Goal: Find specific page/section: Find specific page/section

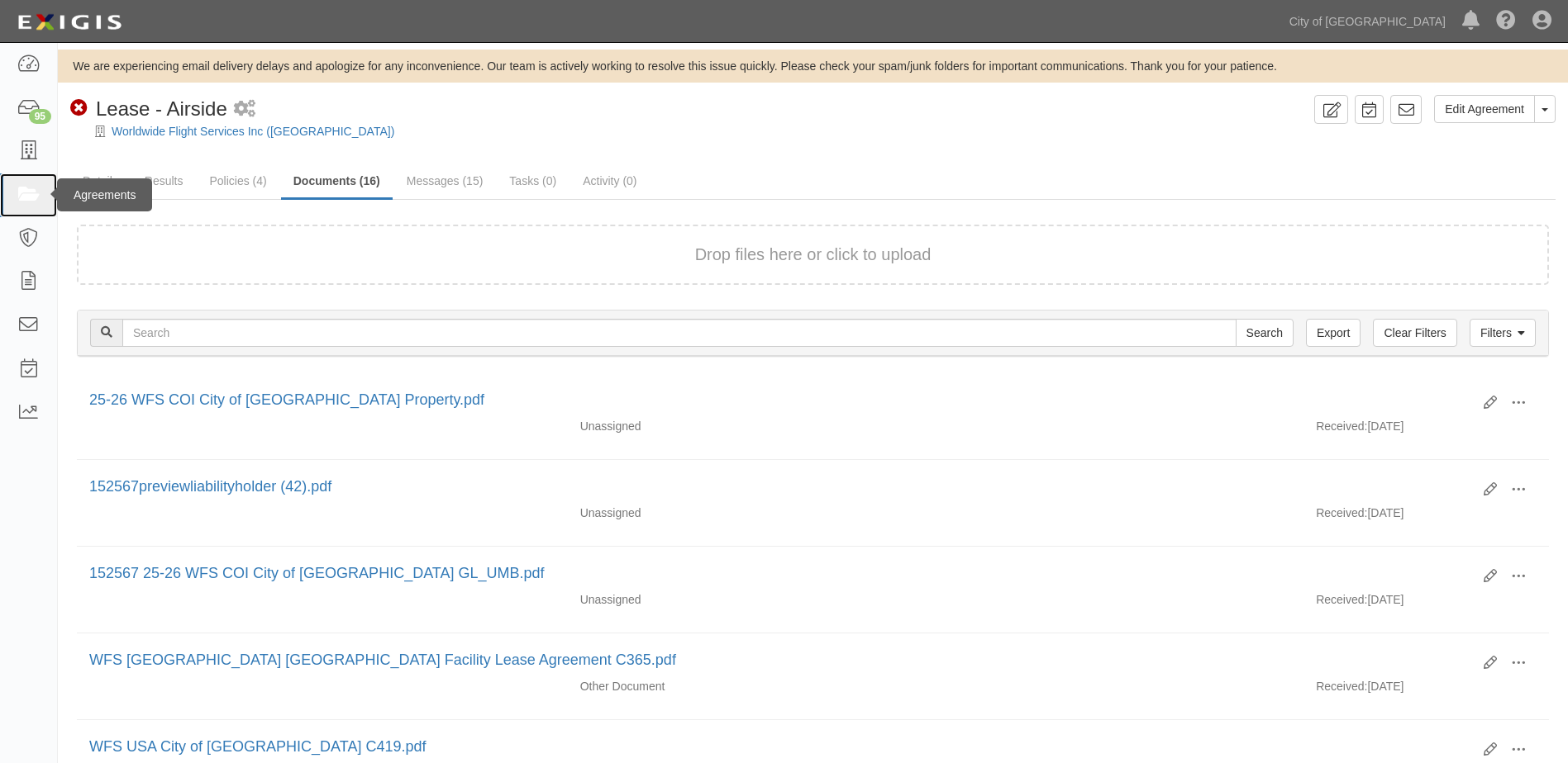
click at [27, 198] on icon at bounding box center [28, 195] width 23 height 19
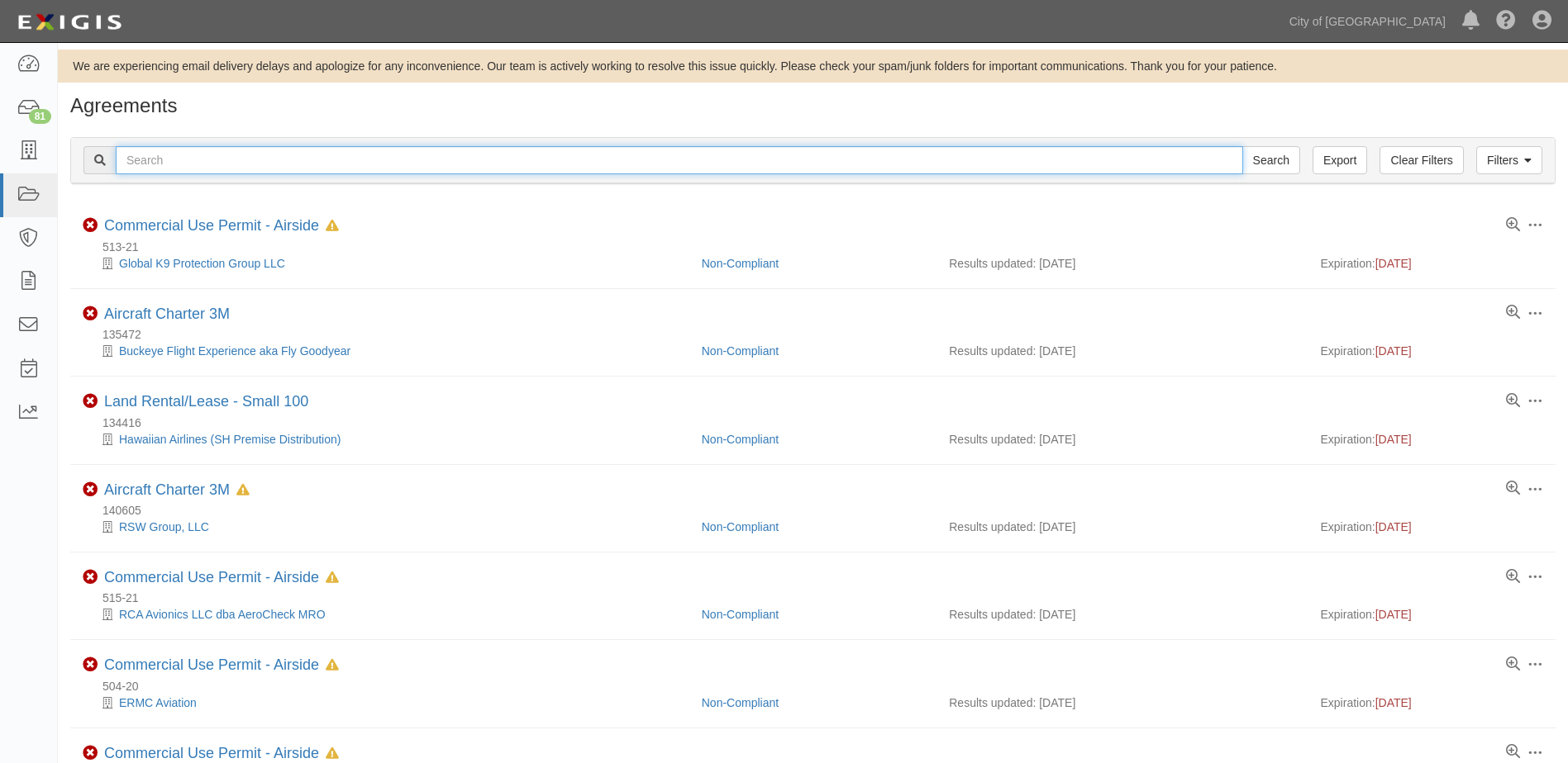
click at [169, 153] on input "text" at bounding box center [679, 159] width 1128 height 28
type input "145851"
click at [1242, 146] on input "Search" at bounding box center [1270, 159] width 58 height 28
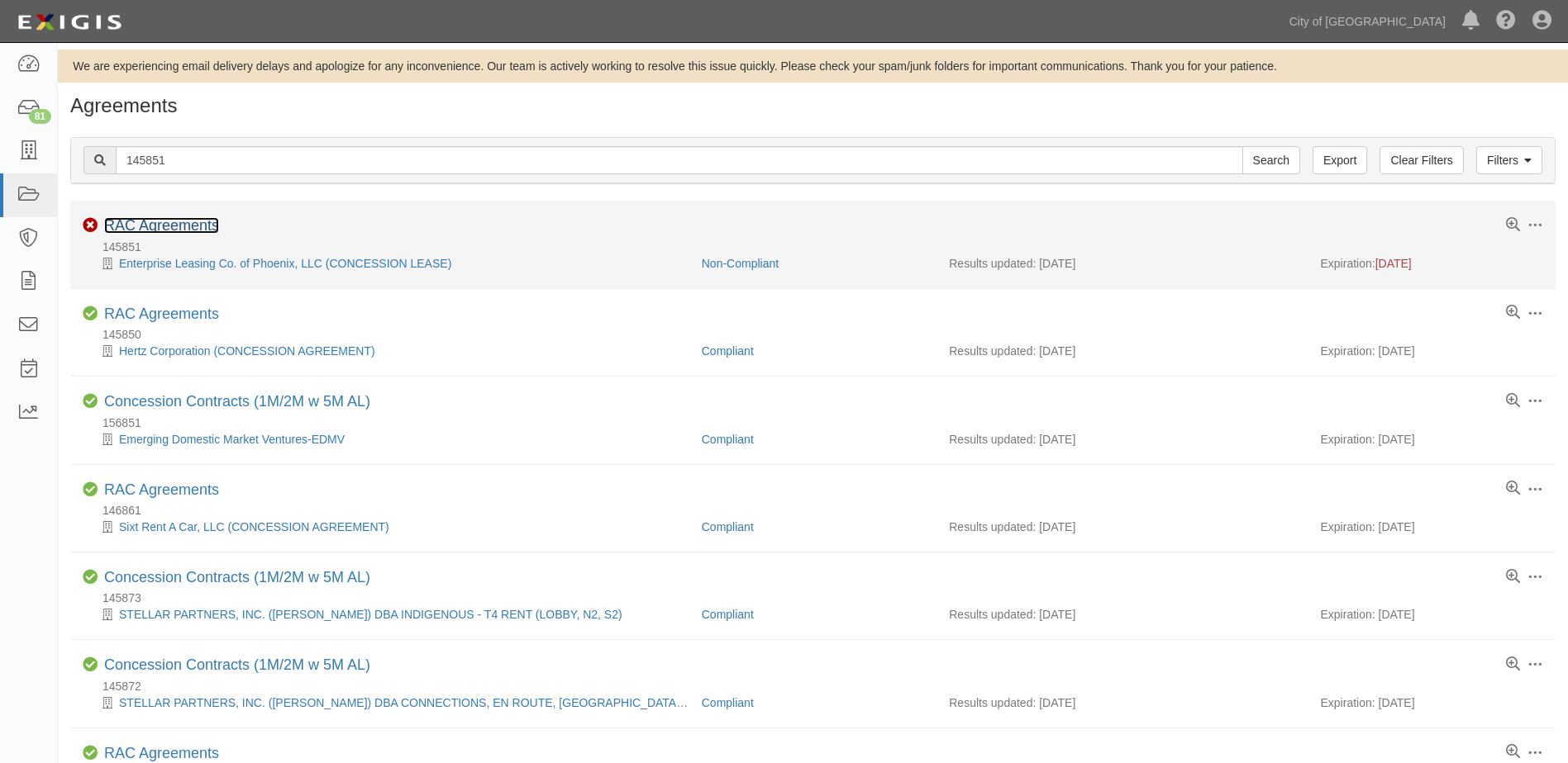
click at [161, 225] on link "RAC Agreements" at bounding box center [161, 225] width 115 height 17
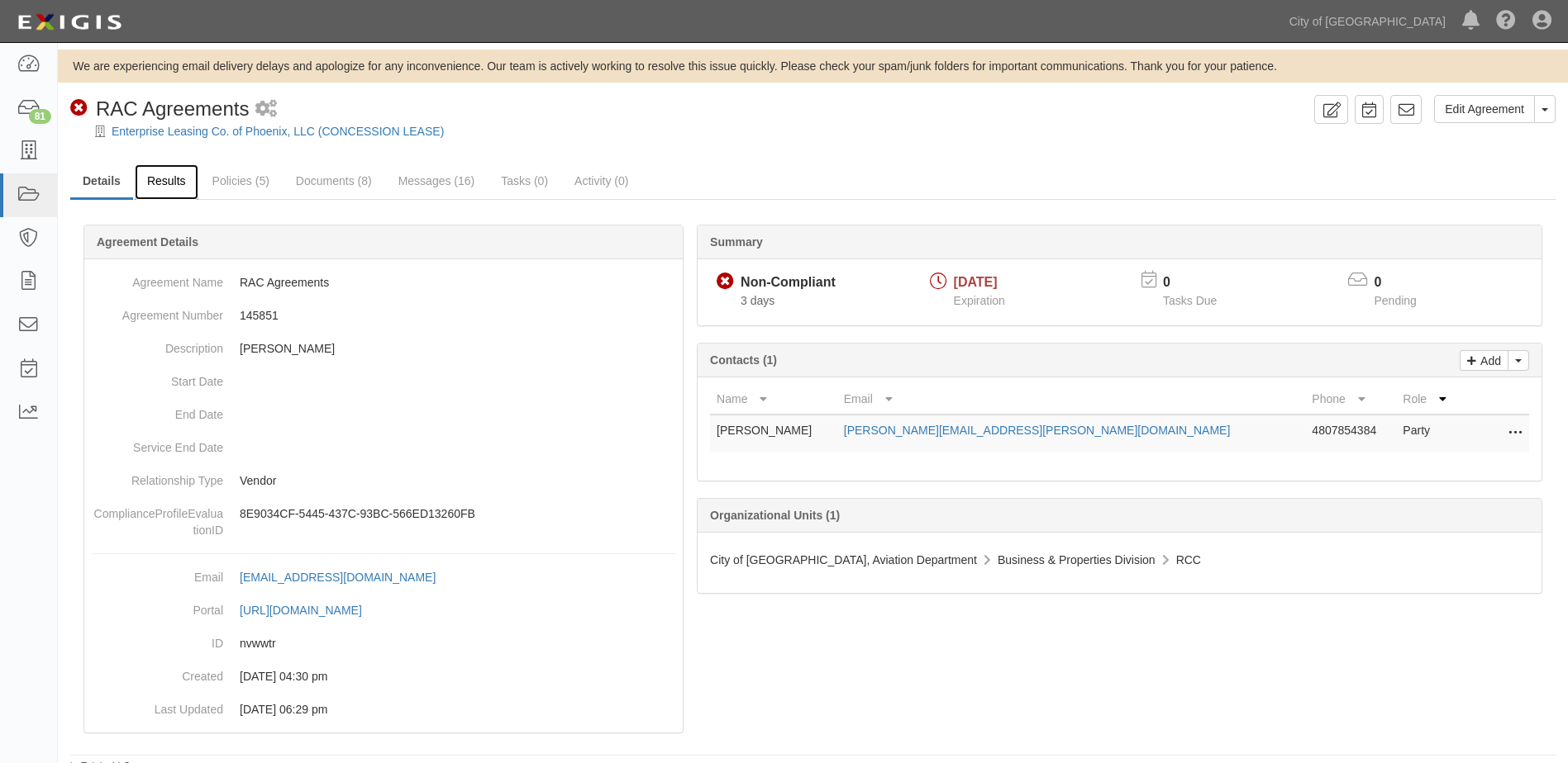
click at [182, 183] on link "Results" at bounding box center [166, 182] width 64 height 35
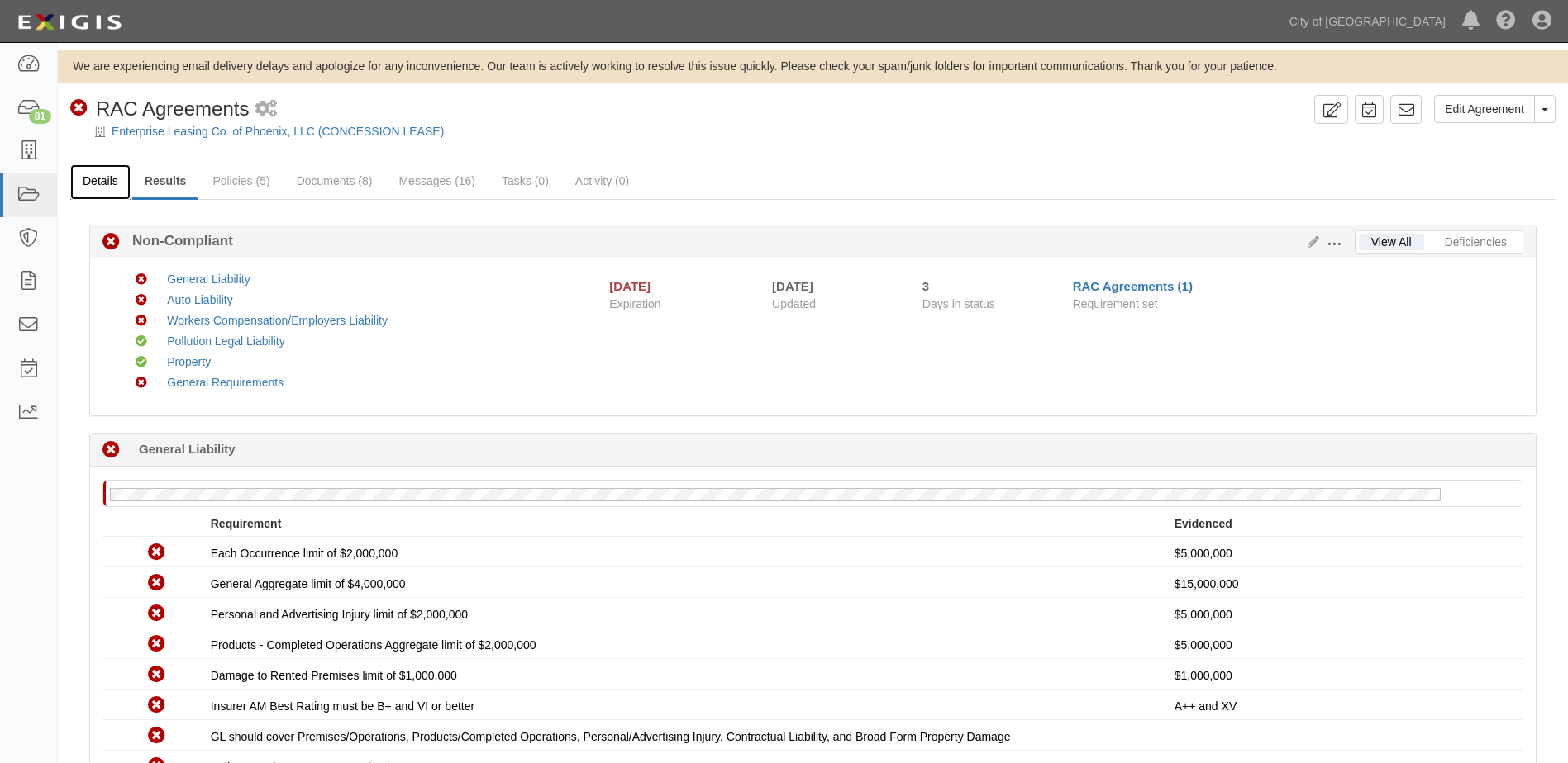
click at [93, 172] on link "Details" at bounding box center [101, 182] width 61 height 35
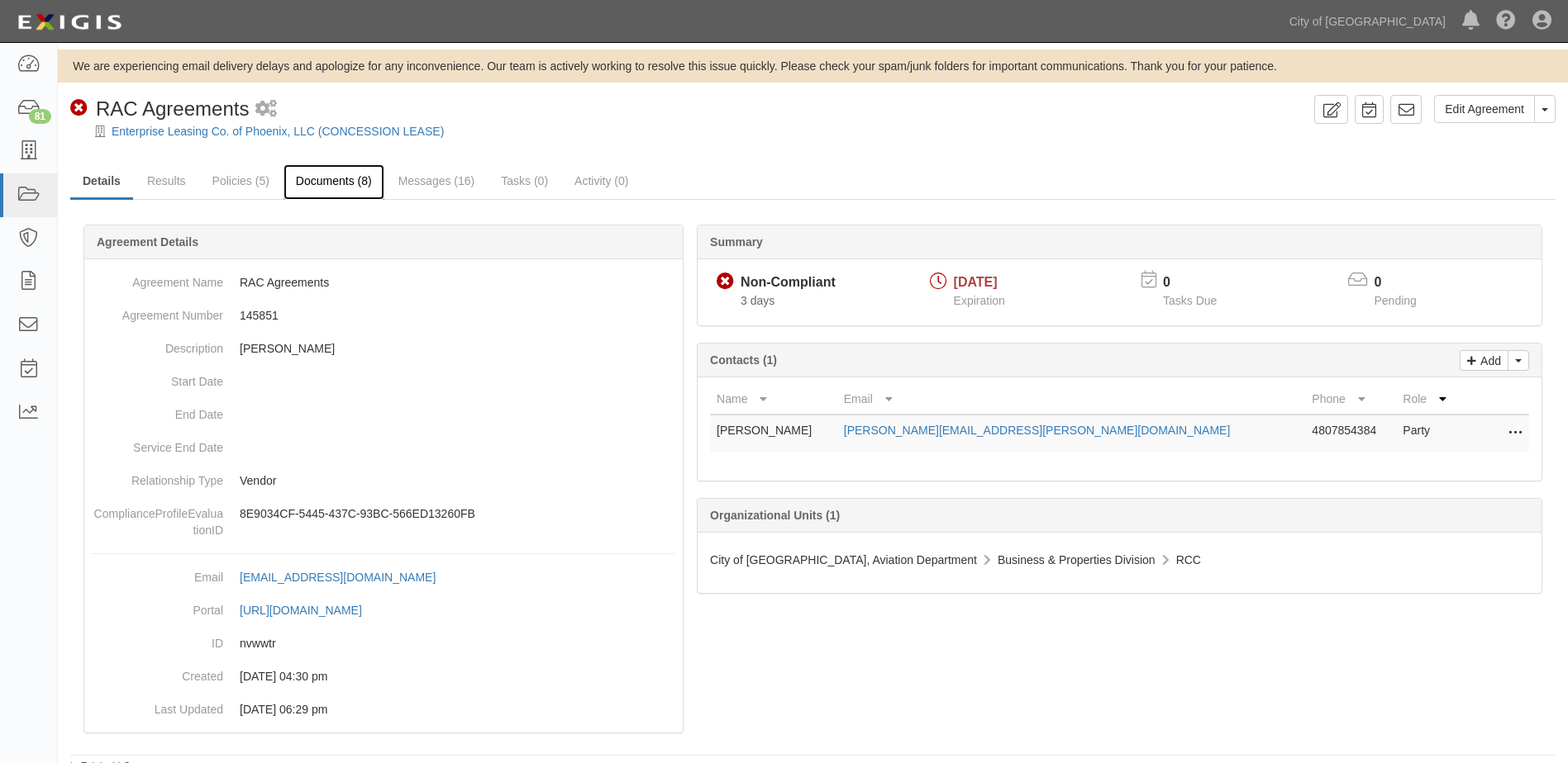
click at [326, 185] on link "Documents (8)" at bounding box center [334, 182] width 101 height 35
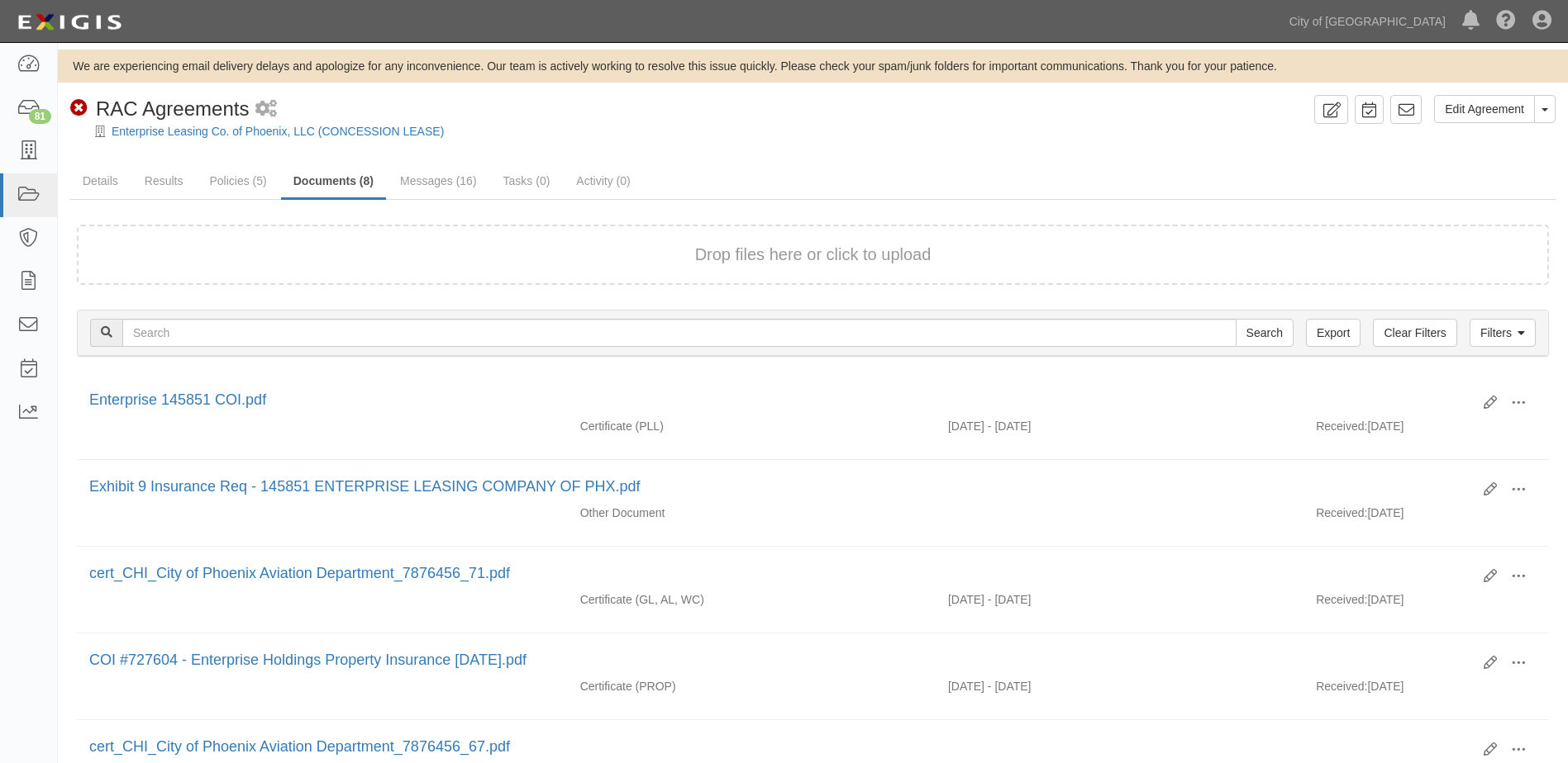
click at [779, 267] on form "Drop files here or click to upload" at bounding box center [813, 255] width 1472 height 61
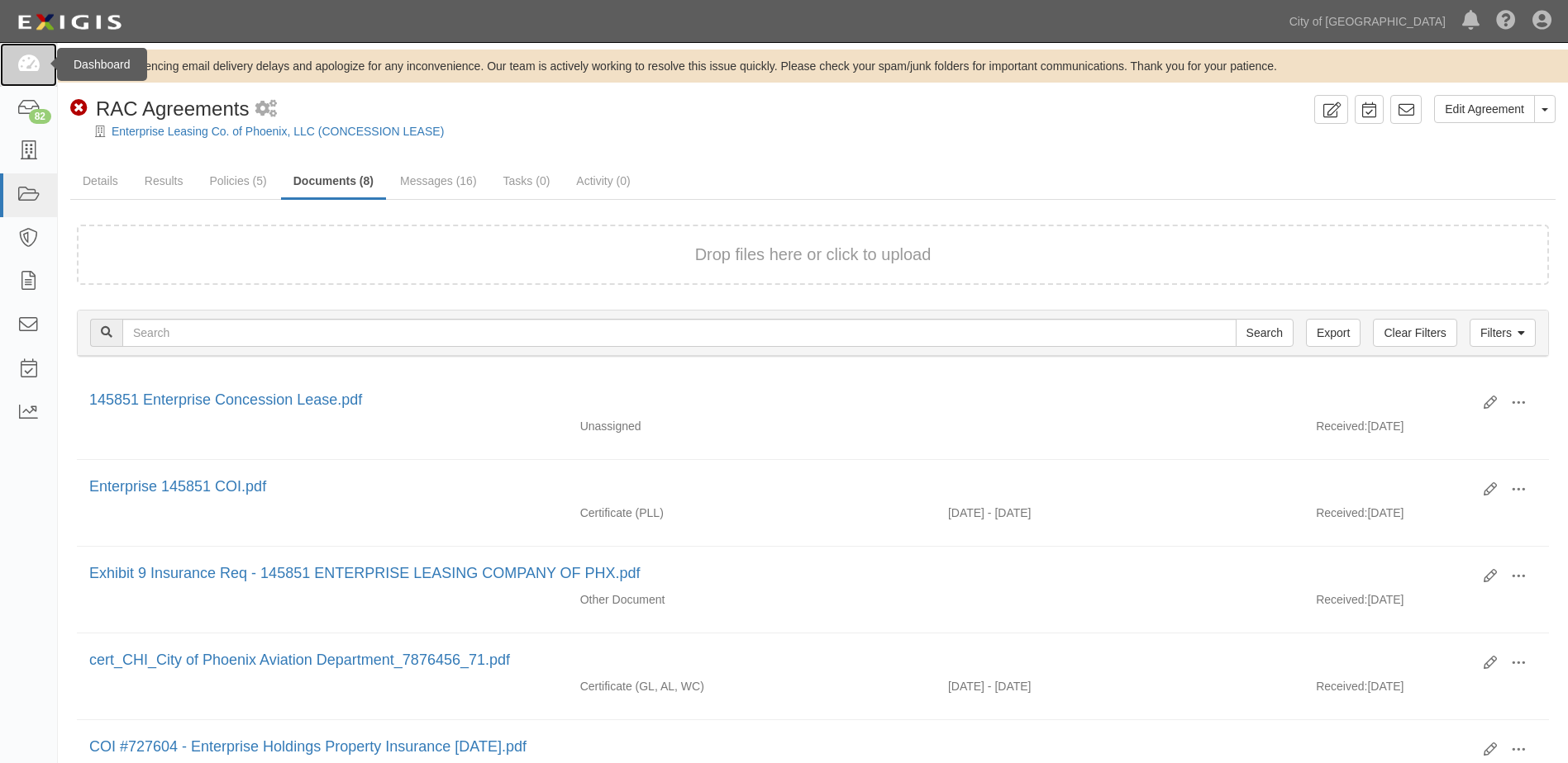
click at [29, 56] on icon at bounding box center [28, 65] width 23 height 19
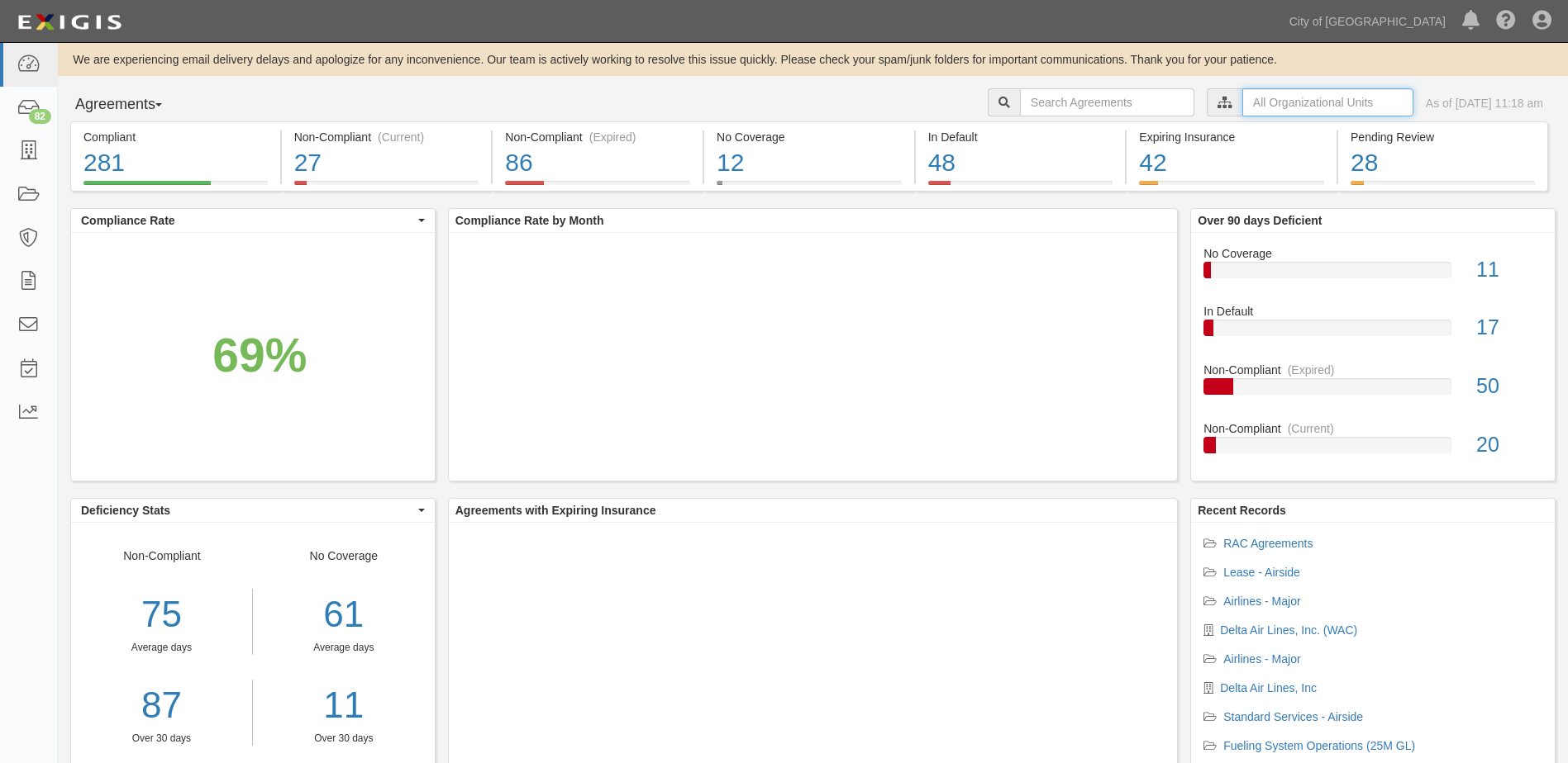
click at [1242, 103] on input "text" at bounding box center [1327, 102] width 171 height 28
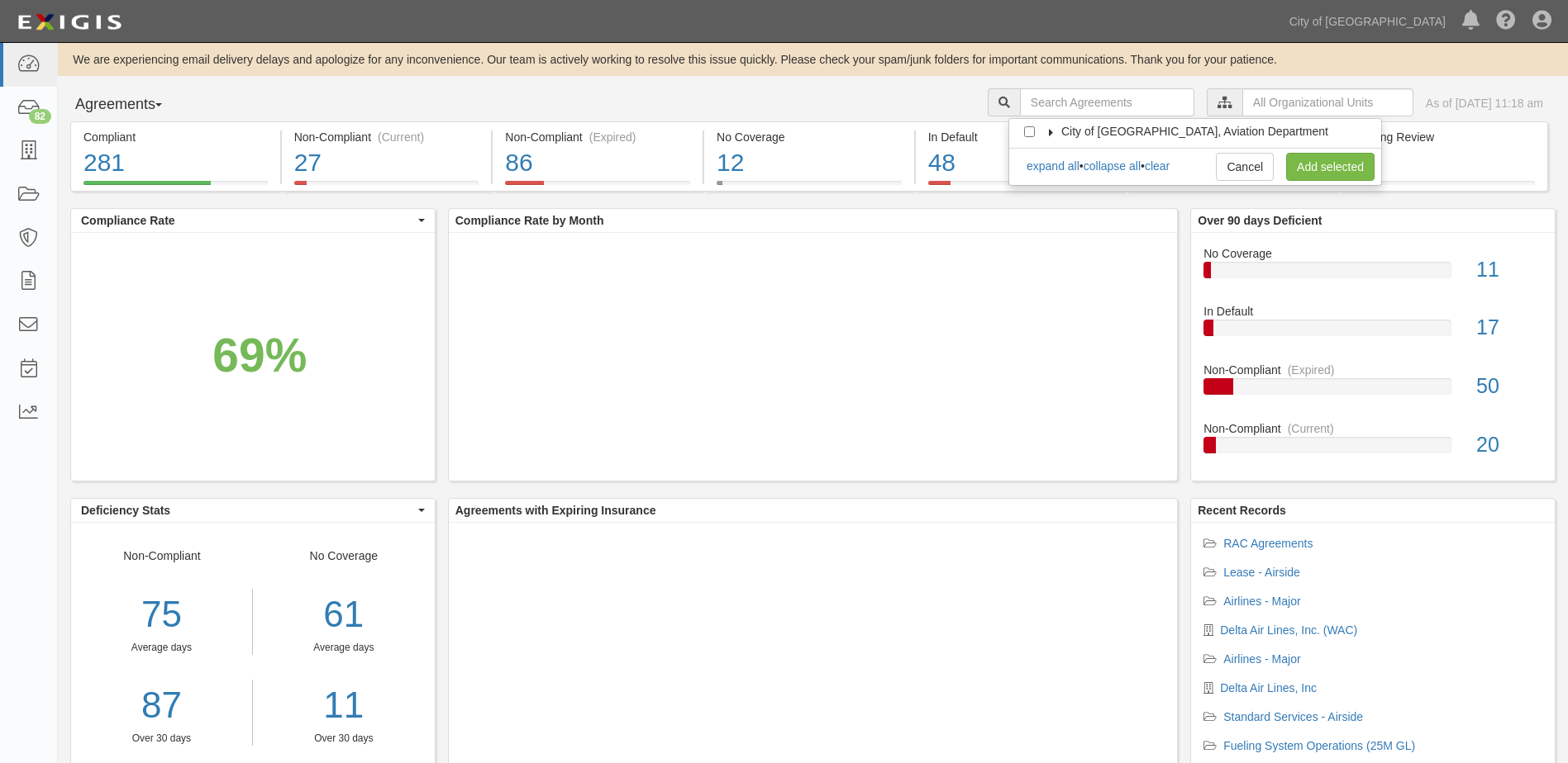
click at [1042, 127] on label "City of [GEOGRAPHIC_DATA], Aviation Department" at bounding box center [1184, 131] width 288 height 17
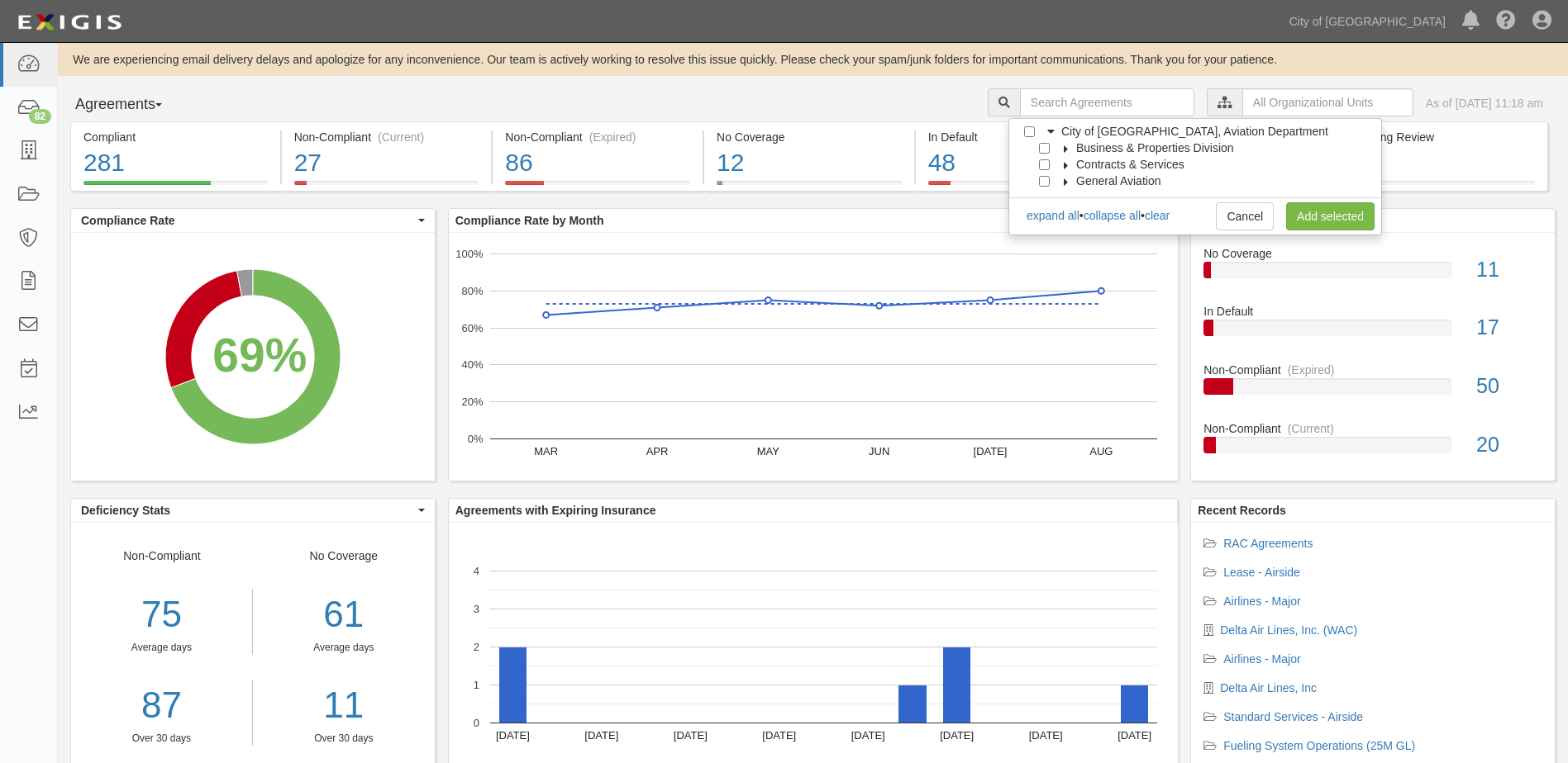
click at [1063, 149] on icon at bounding box center [1066, 150] width 12 height 8
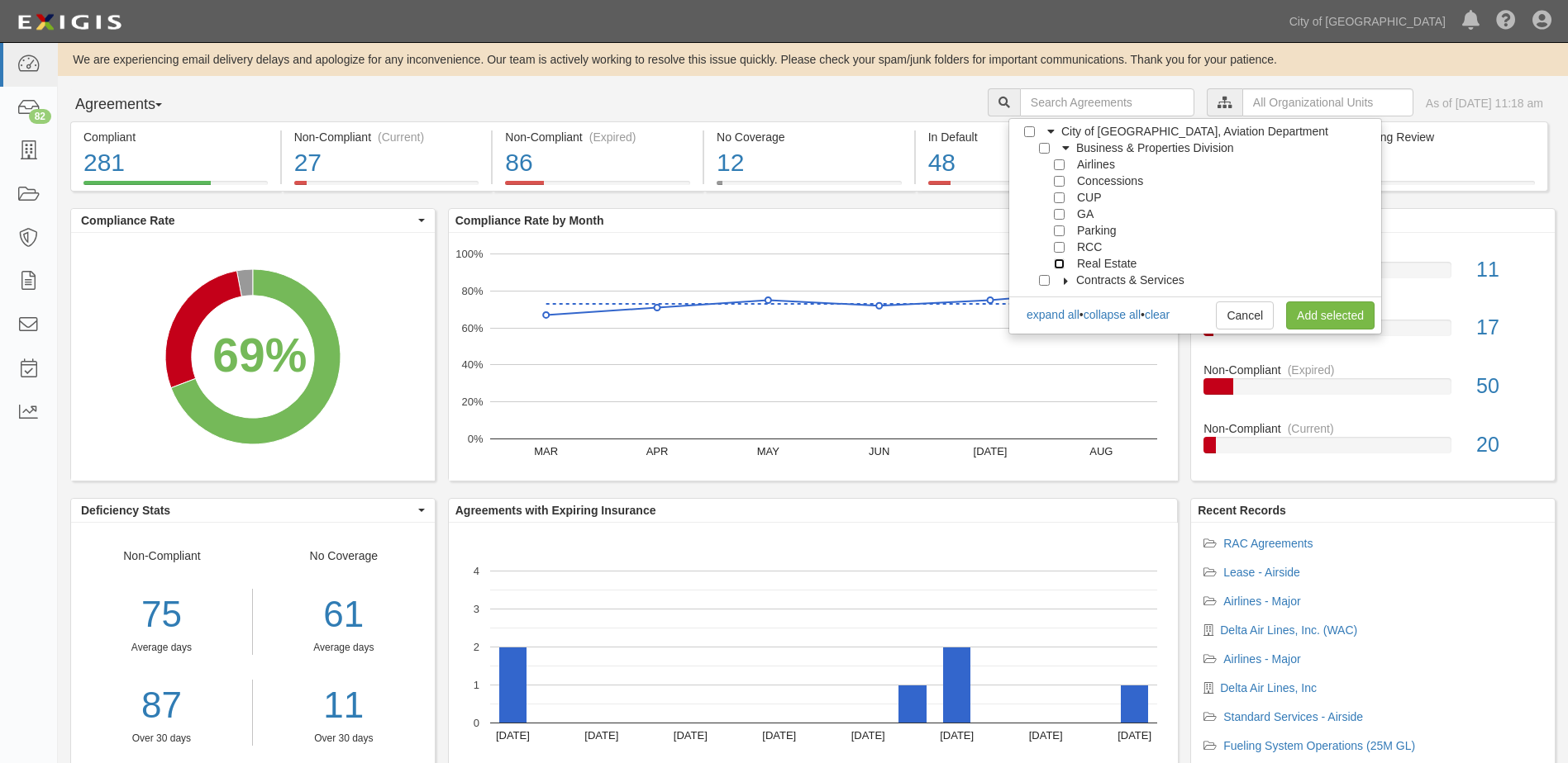
click at [1055, 264] on input "Real Estate" at bounding box center [1058, 263] width 11 height 11
checkbox input "true"
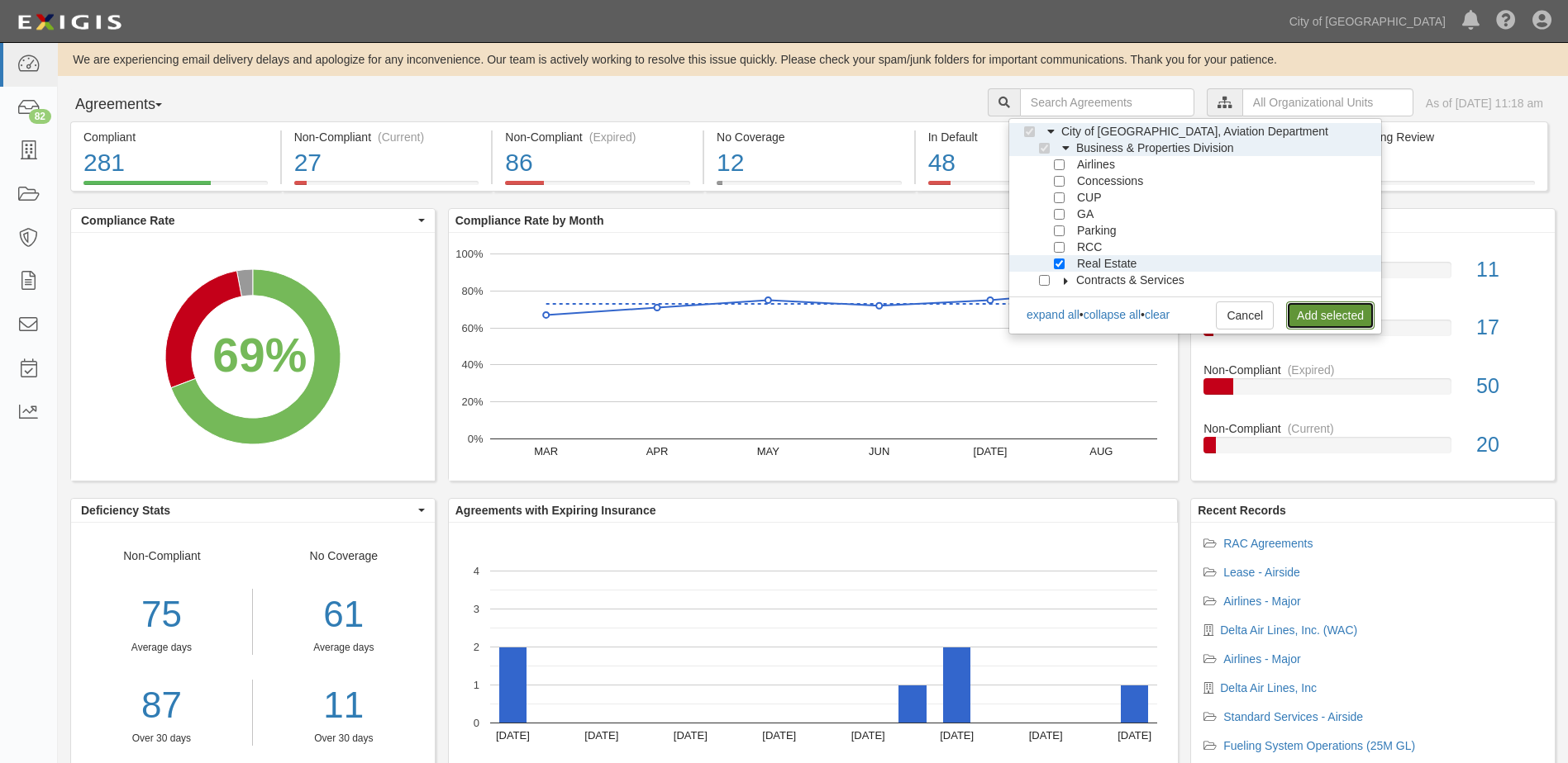
click at [1303, 305] on link "Add selected" at bounding box center [1330, 315] width 88 height 28
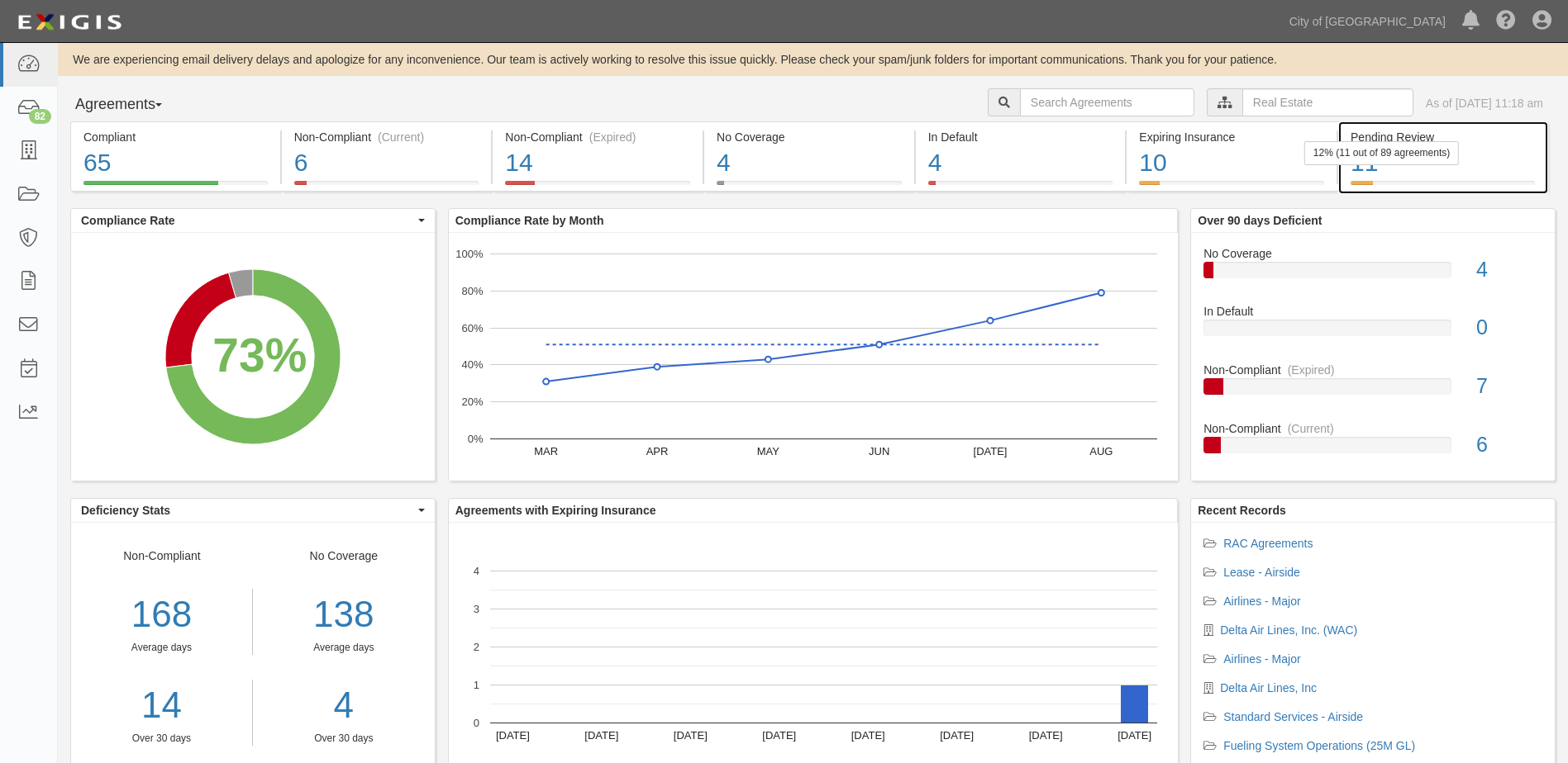
click at [1459, 172] on div "11" at bounding box center [1443, 163] width 184 height 35
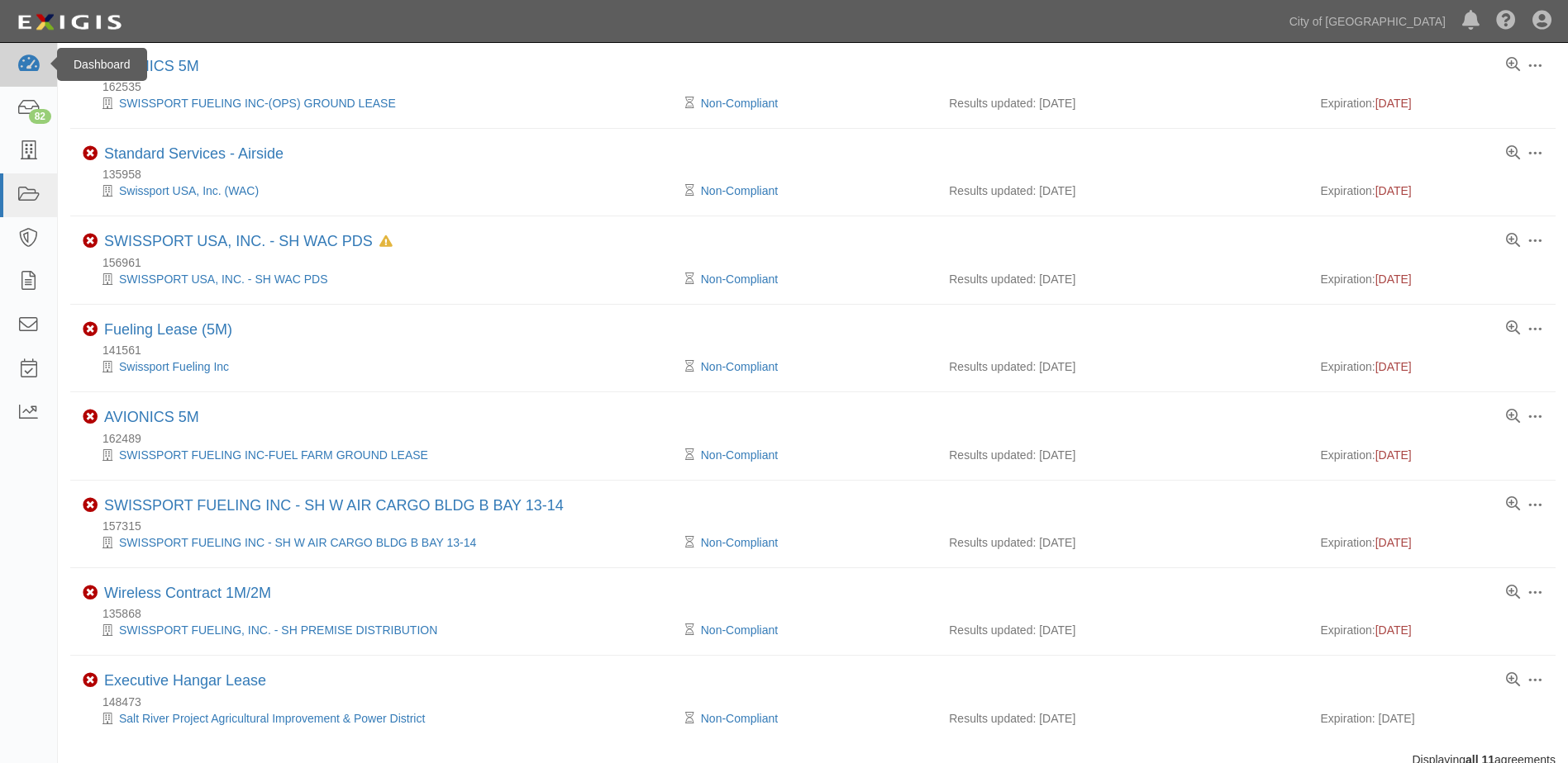
scroll to position [395, 0]
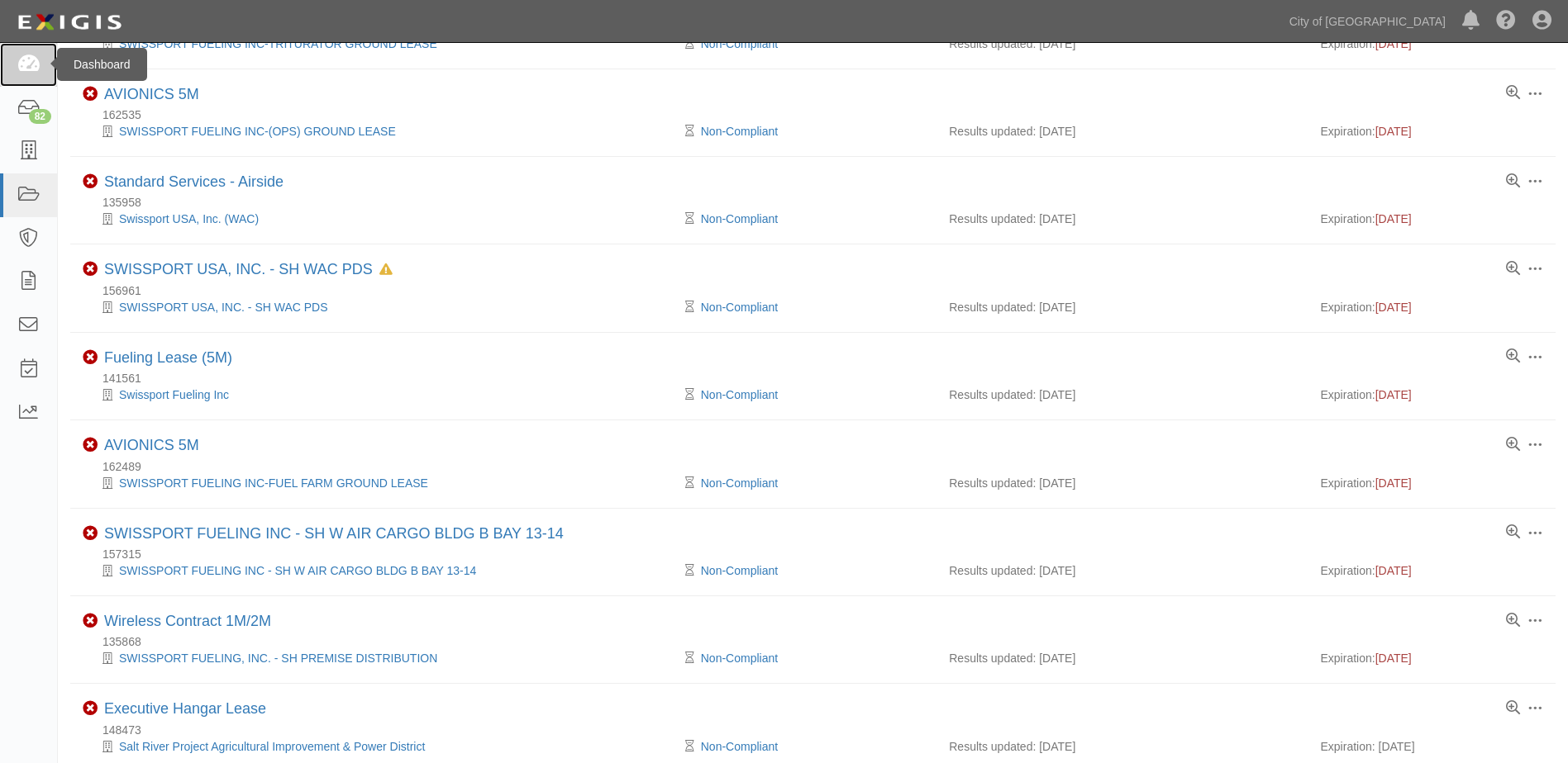
click at [23, 67] on icon at bounding box center [28, 65] width 23 height 19
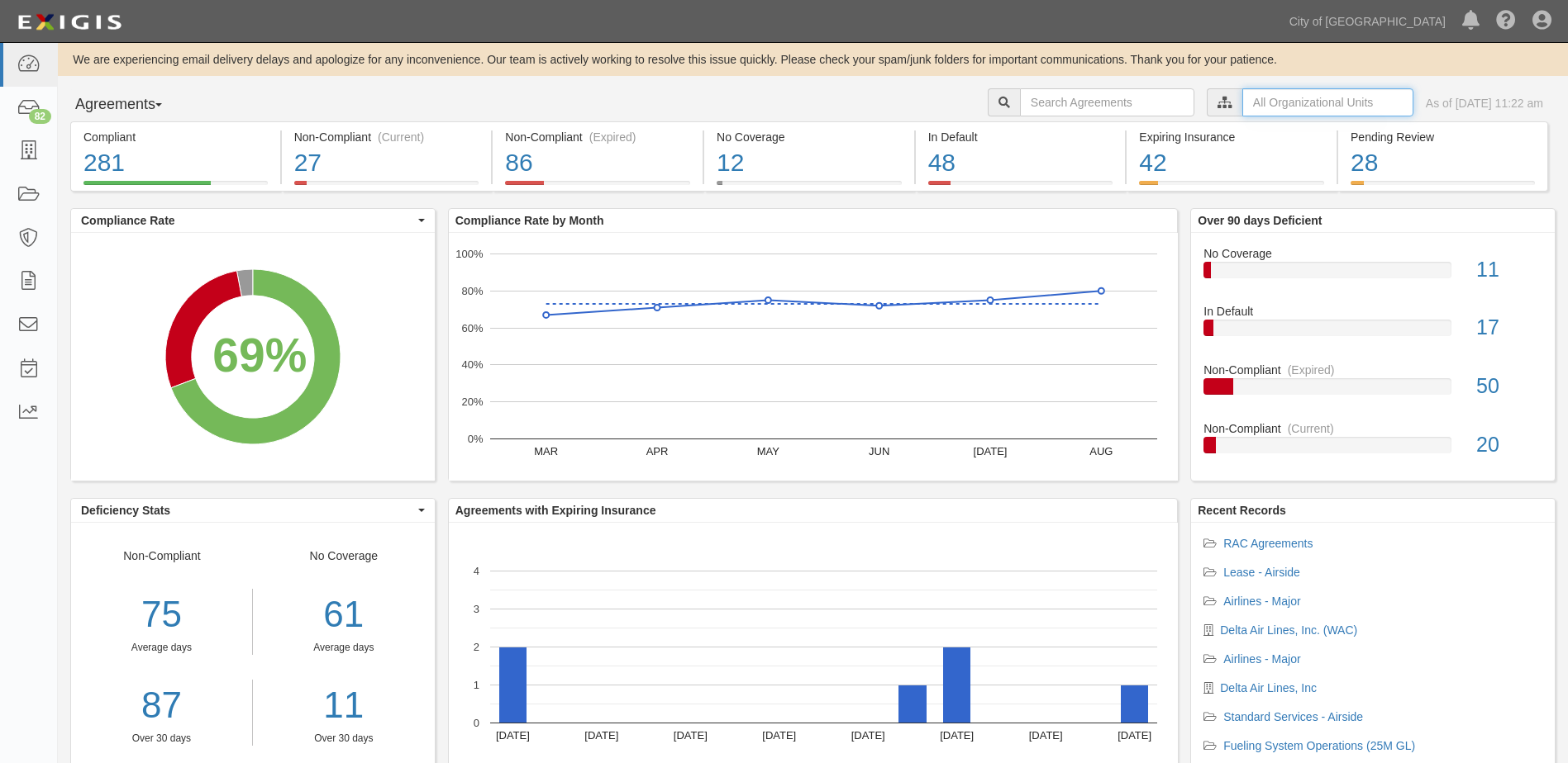
click at [1290, 106] on input "text" at bounding box center [1327, 102] width 171 height 28
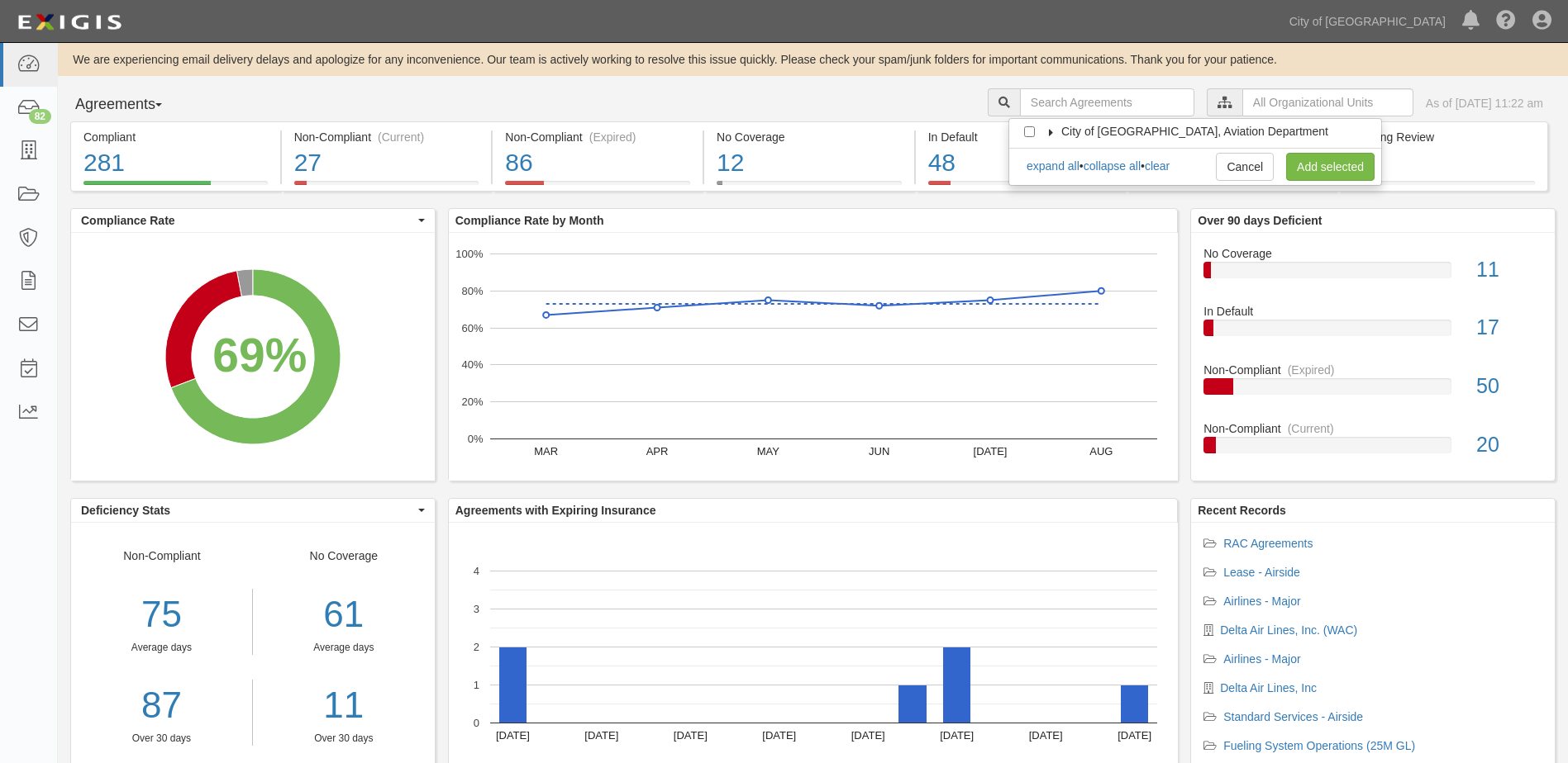
click at [1052, 130] on icon at bounding box center [1051, 133] width 12 height 8
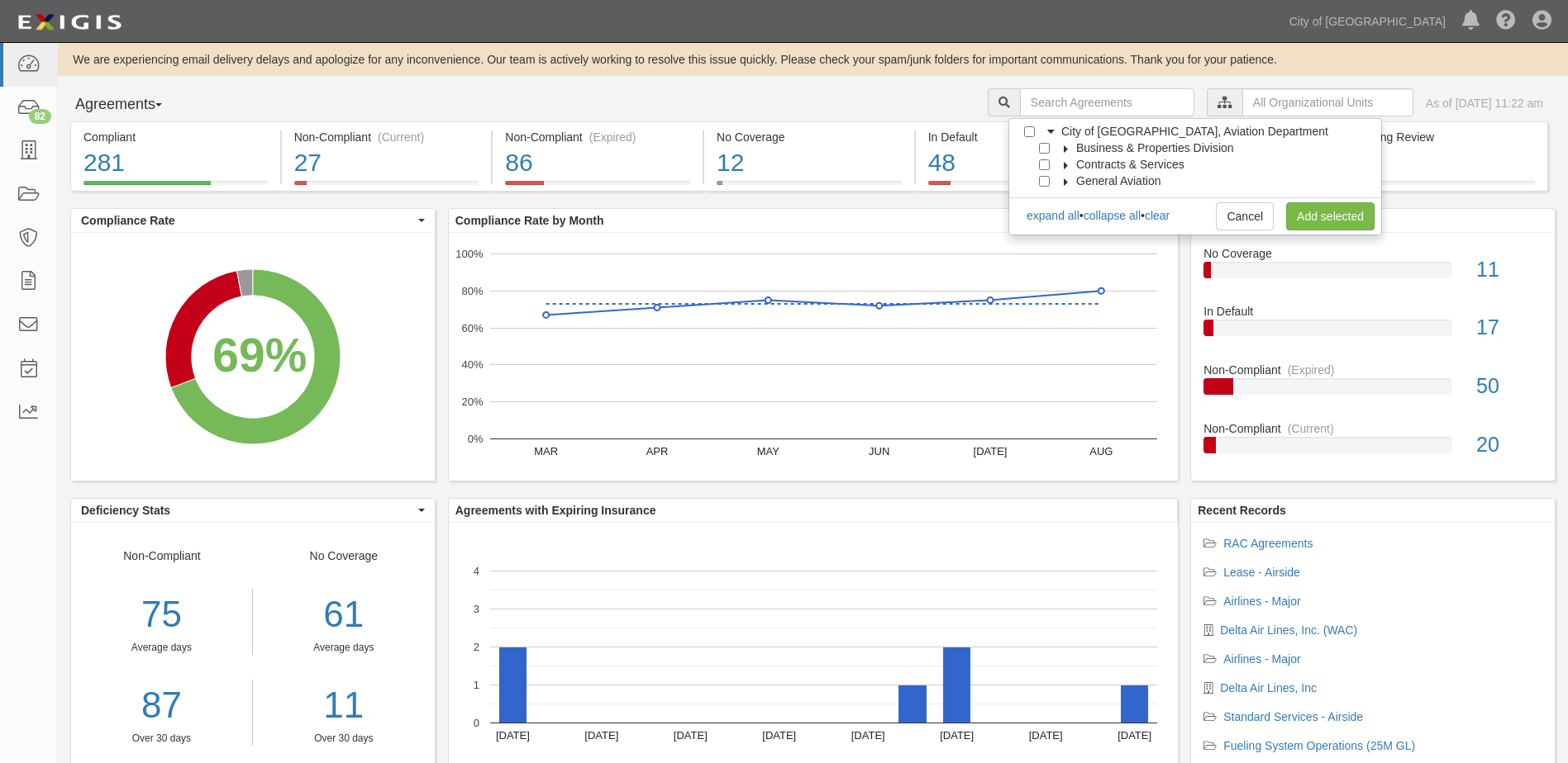
click at [1062, 152] on icon at bounding box center [1066, 150] width 12 height 8
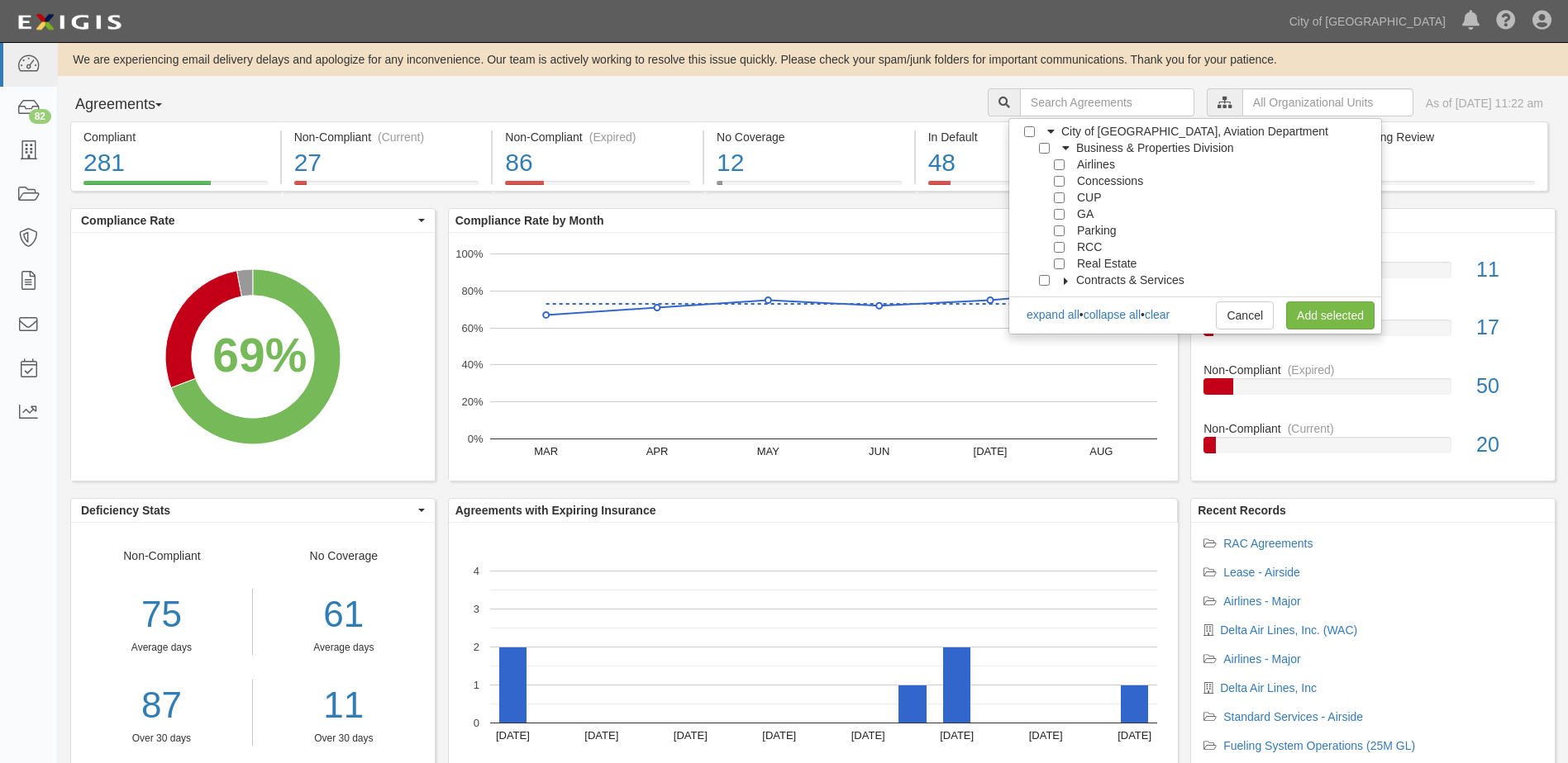
click at [1067, 247] on div at bounding box center [1062, 246] width 15 height 11
click at [1057, 252] on input "RCC" at bounding box center [1058, 247] width 11 height 11
checkbox input "true"
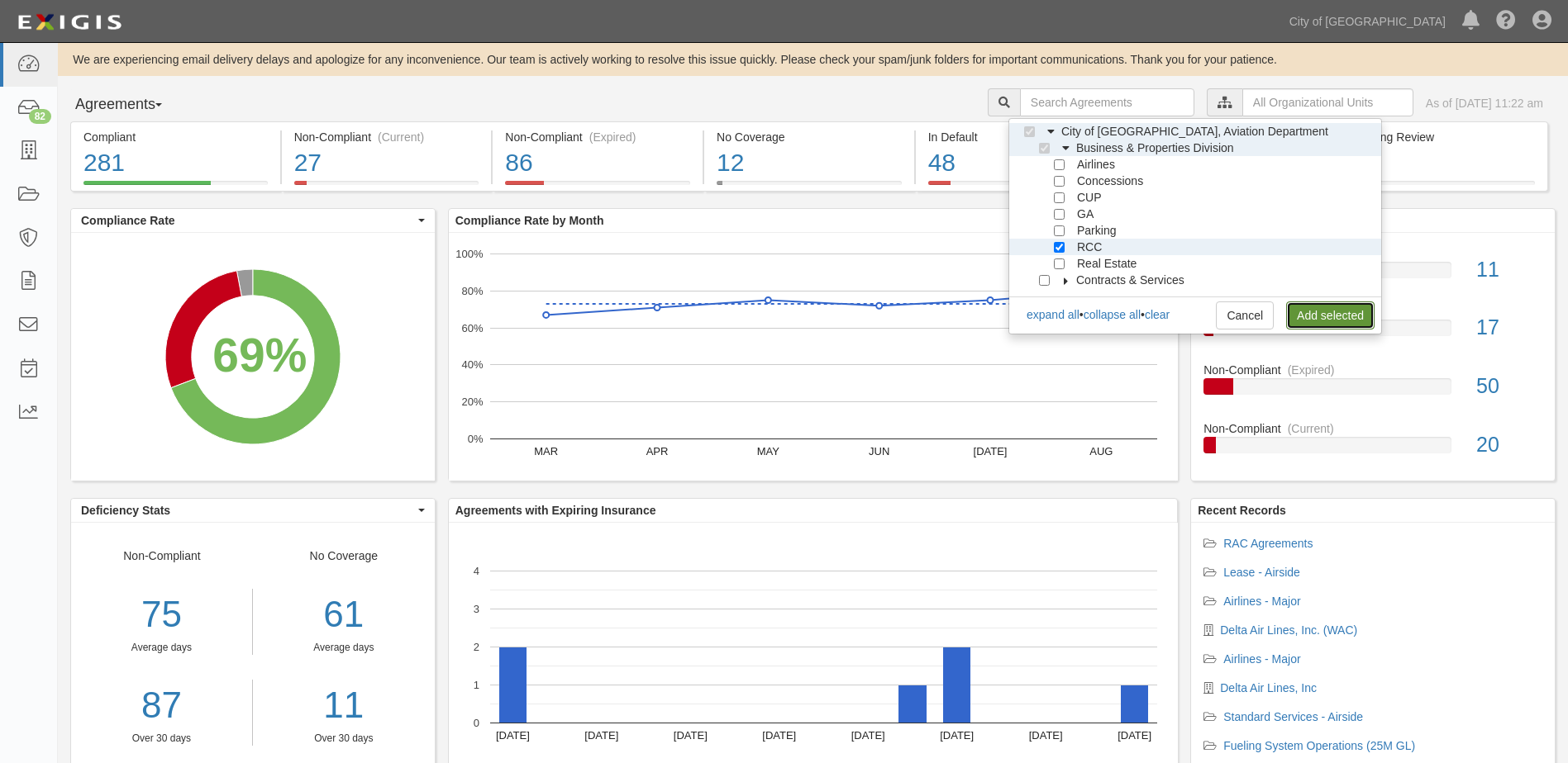
click at [1294, 322] on link "Add selected" at bounding box center [1330, 315] width 88 height 28
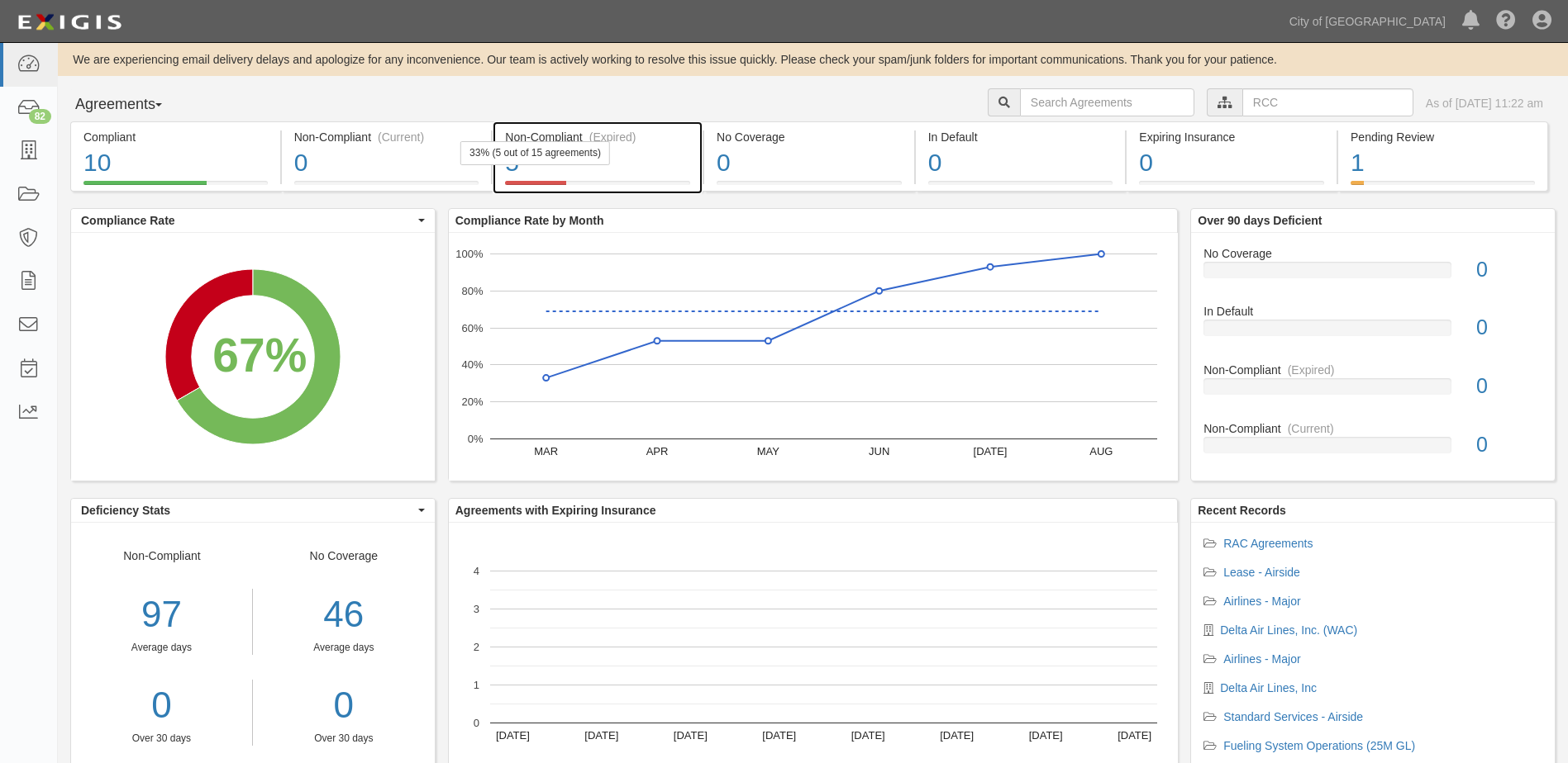
click at [619, 168] on div "5" at bounding box center [597, 163] width 185 height 35
